Goal: Task Accomplishment & Management: Manage account settings

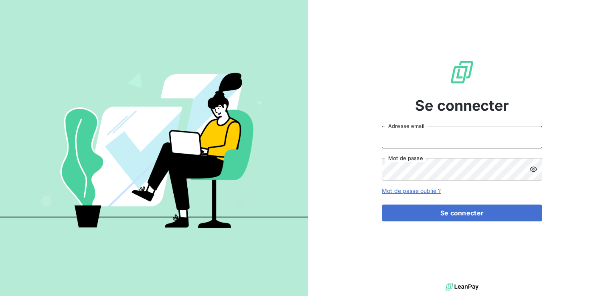
click at [410, 137] on input "Adresse email" at bounding box center [462, 137] width 160 height 22
type input "[EMAIL_ADDRESS][DOMAIN_NAME]"
click at [382, 204] on button "Se connecter" at bounding box center [462, 212] width 160 height 17
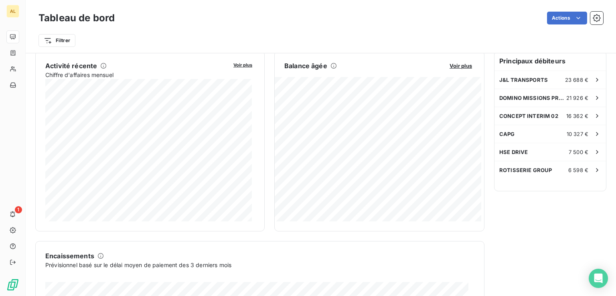
scroll to position [161, 0]
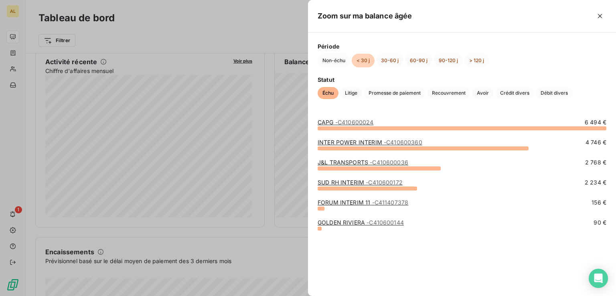
click at [277, 28] on div at bounding box center [308, 148] width 616 height 296
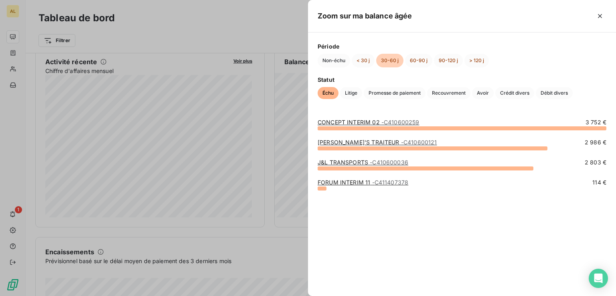
click at [266, 27] on div at bounding box center [308, 148] width 616 height 296
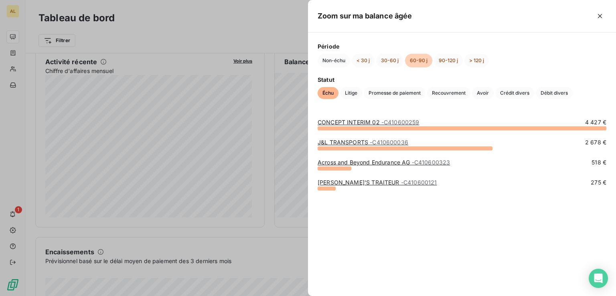
click at [269, 26] on div at bounding box center [308, 148] width 616 height 296
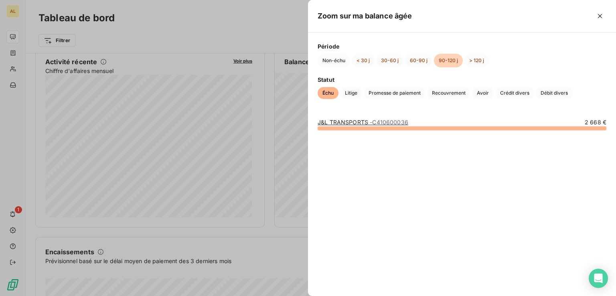
click at [263, 35] on div at bounding box center [308, 148] width 616 height 296
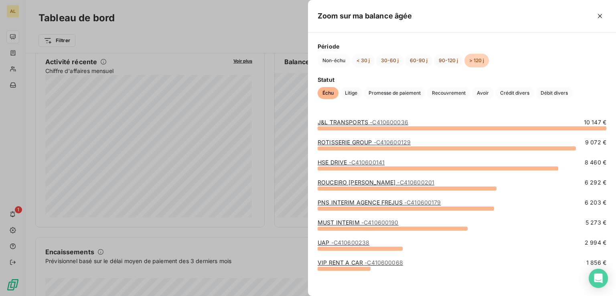
click at [264, 23] on div at bounding box center [308, 148] width 616 height 296
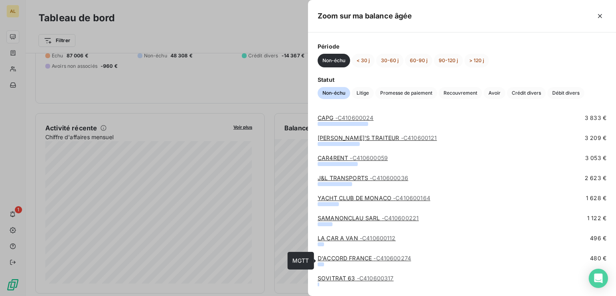
scroll to position [0, 0]
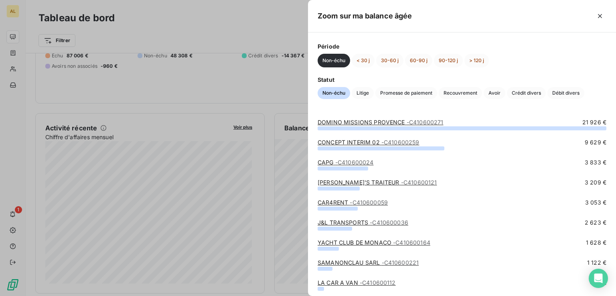
click at [277, 19] on div at bounding box center [308, 148] width 616 height 296
